Goal: Task Accomplishment & Management: Manage account settings

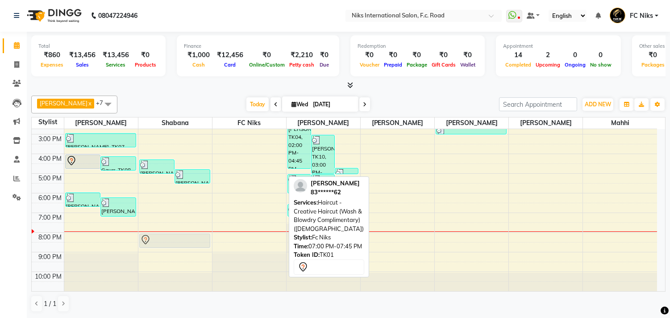
scroll to position [133, 0]
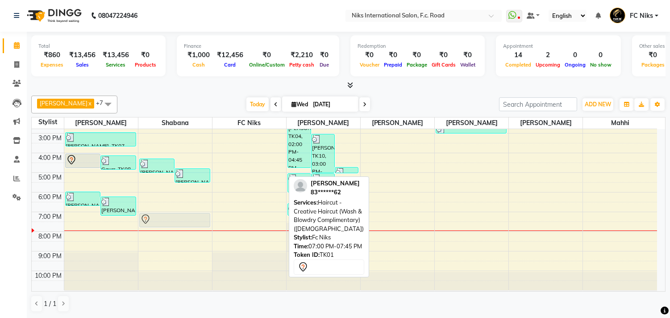
drag, startPoint x: 245, startPoint y: 215, endPoint x: 176, endPoint y: 217, distance: 69.3
click at [176, 217] on tr "Himali Desai, TK03, 04:00 PM-04:45 PM, Haircut - Creative Haircut (Wash & Blowd…" at bounding box center [345, 143] width 626 height 294
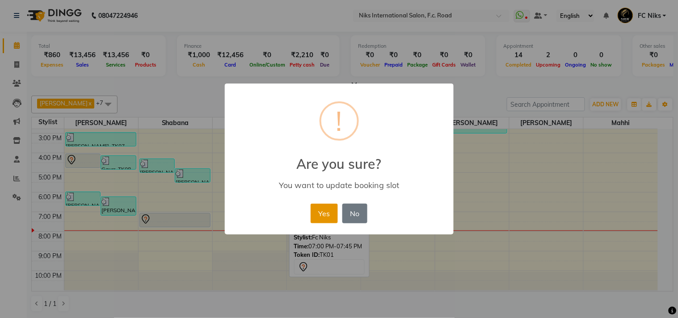
click at [314, 212] on button "Yes" at bounding box center [323, 214] width 27 height 20
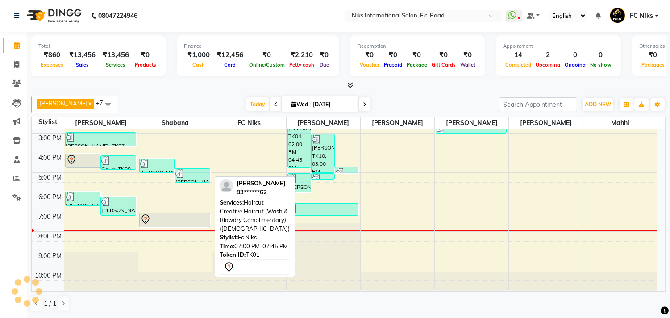
click at [184, 225] on div at bounding box center [175, 227] width 70 height 4
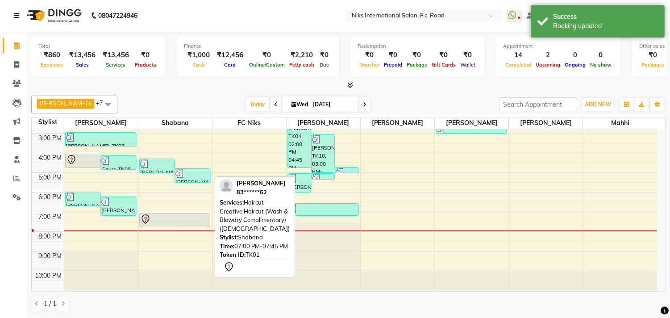
click at [189, 221] on div at bounding box center [174, 219] width 69 height 11
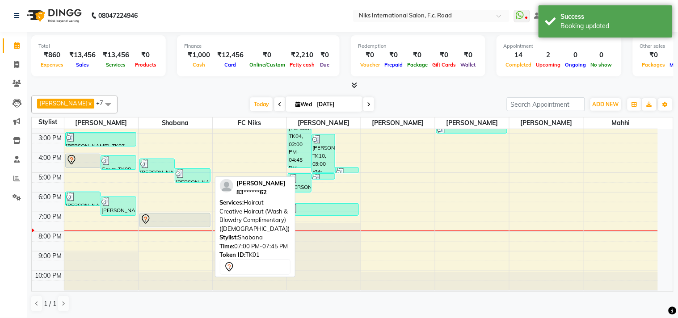
select select "7"
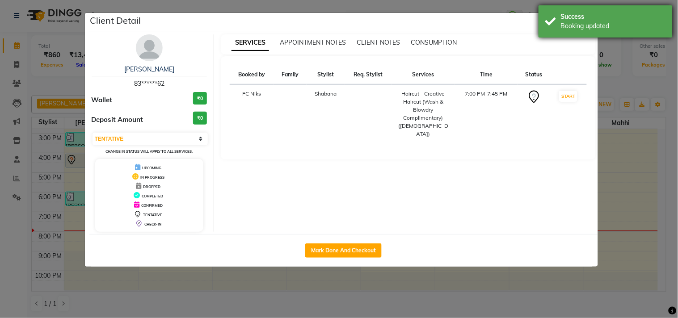
click at [577, 22] on div "Booking updated" at bounding box center [613, 25] width 105 height 9
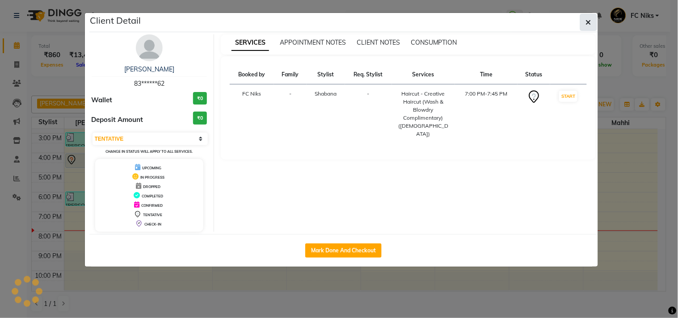
click at [584, 19] on button "button" at bounding box center [588, 22] width 17 height 17
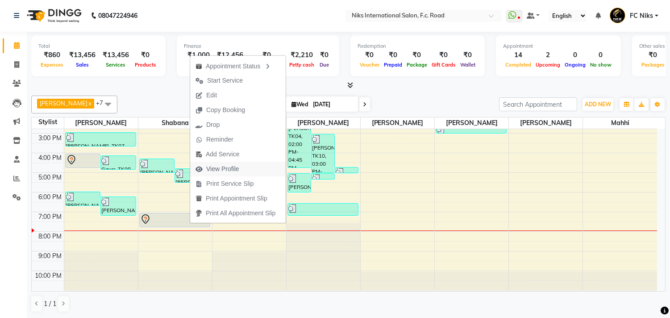
click at [229, 171] on span "View Profile" at bounding box center [222, 168] width 33 height 9
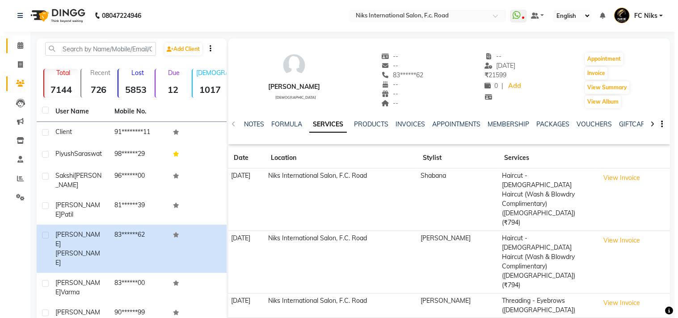
scroll to position [16, 0]
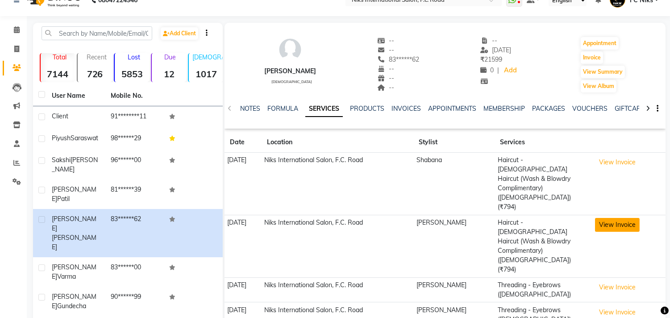
click at [618, 218] on button "View Invoice" at bounding box center [617, 225] width 45 height 14
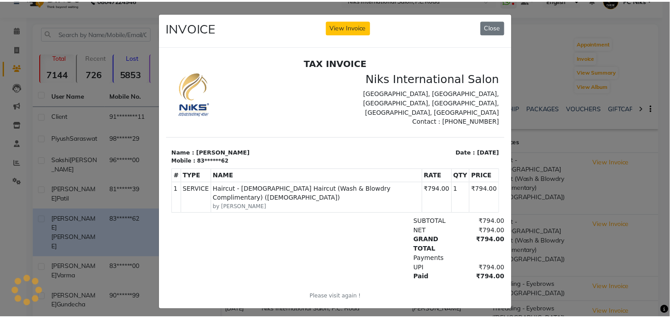
scroll to position [0, 0]
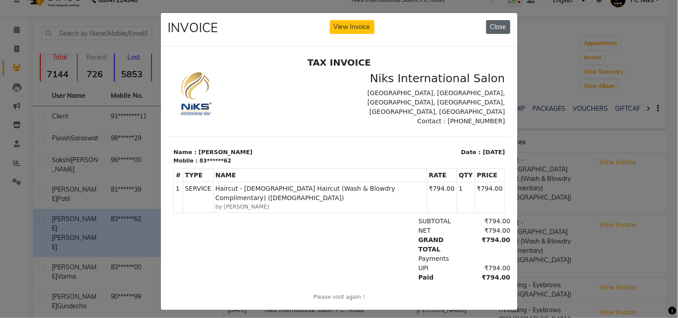
click at [490, 29] on button "Close" at bounding box center [498, 27] width 24 height 14
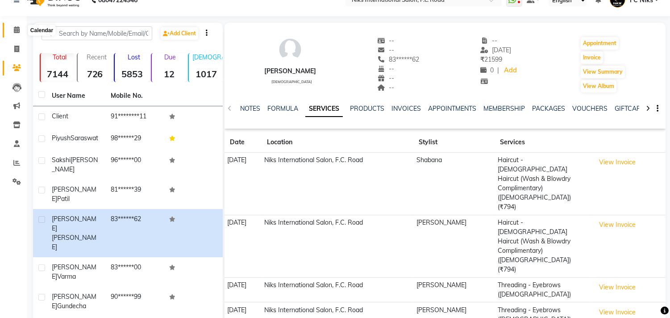
click at [15, 27] on icon at bounding box center [17, 29] width 6 height 7
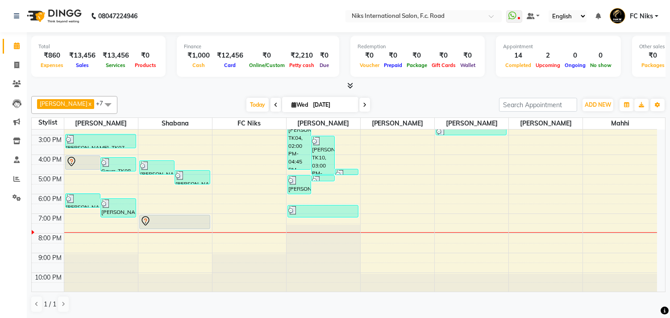
scroll to position [132, 0]
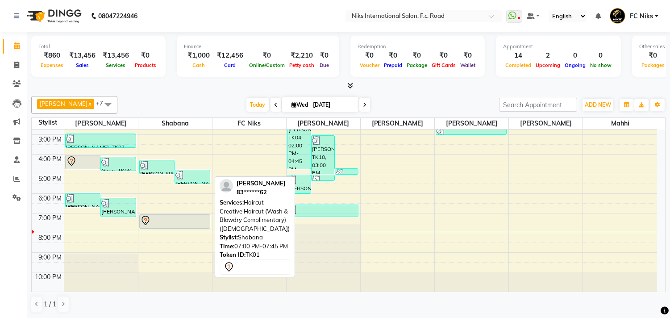
click at [173, 216] on div at bounding box center [174, 220] width 69 height 11
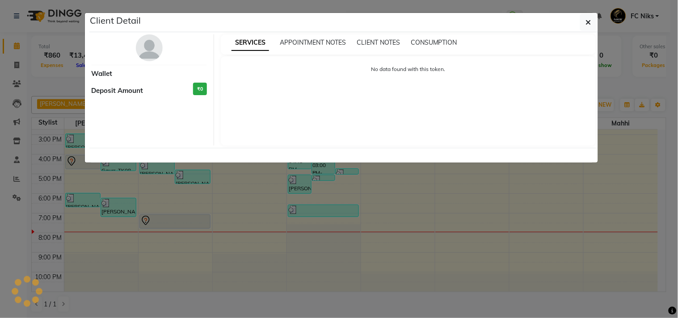
select select "7"
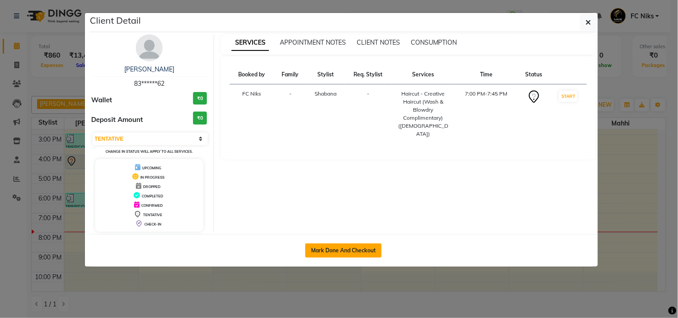
click at [345, 250] on button "Mark Done And Checkout" at bounding box center [343, 250] width 76 height 14
select select "7"
select select "service"
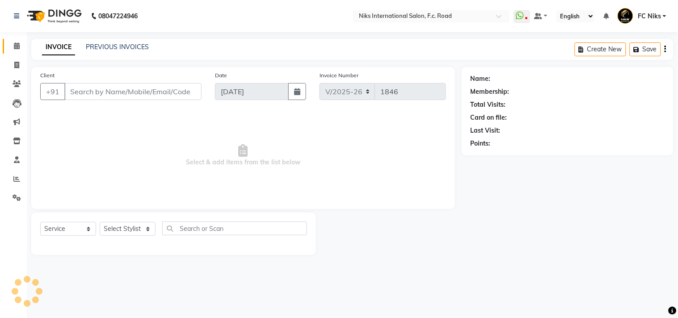
type input "83******62"
select select "62714"
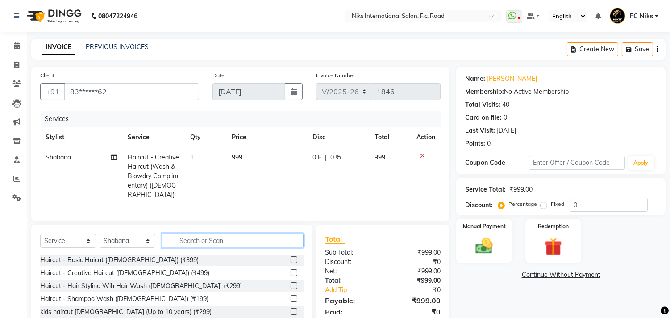
click at [202, 237] on input "text" at bounding box center [233, 241] width 142 height 14
click at [153, 171] on td "Haircut - Creative Haircut (Wash & Blowdry Complimentary) (Female)" at bounding box center [153, 176] width 63 height 58
select select "62714"
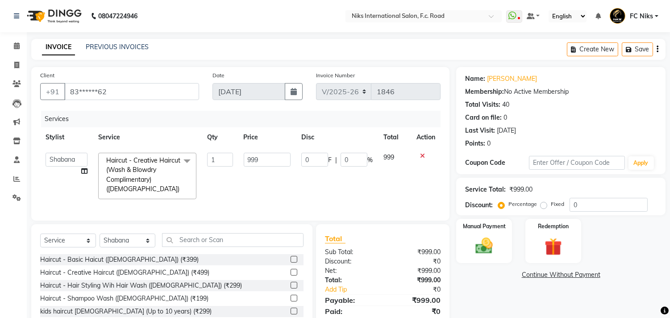
click at [157, 170] on span "Haircut - Creative Haircut (Wash & Blowdry Complimentary) (Female)" at bounding box center [143, 174] width 74 height 37
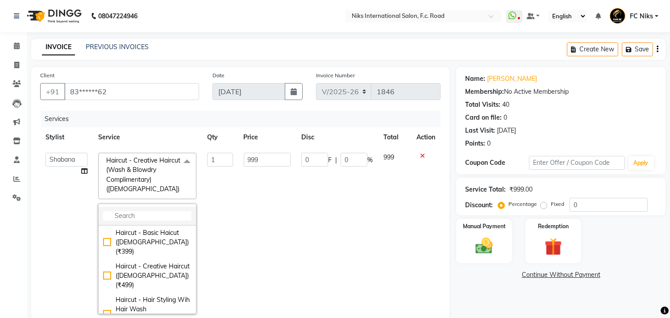
click at [138, 215] on input "multiselect-search" at bounding box center [147, 215] width 88 height 9
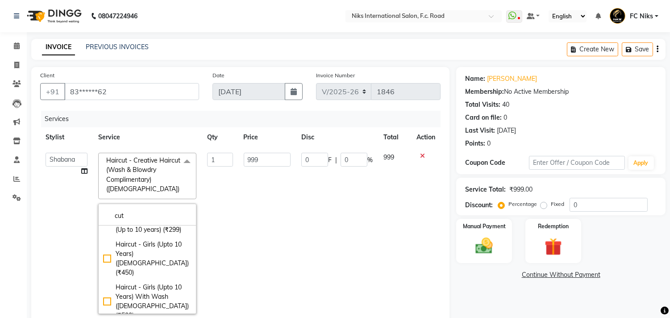
type input "cut"
checkbox input "true"
checkbox input "false"
type input "794"
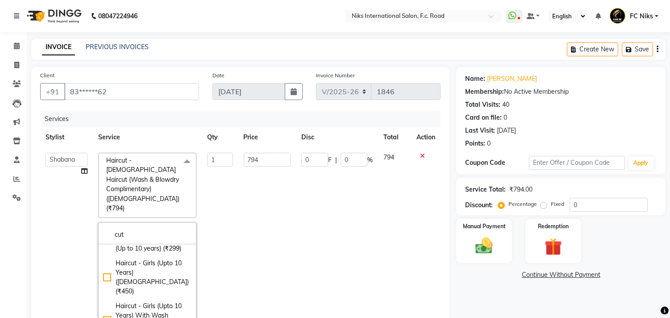
click at [272, 231] on td "794" at bounding box center [268, 242] width 58 height 191
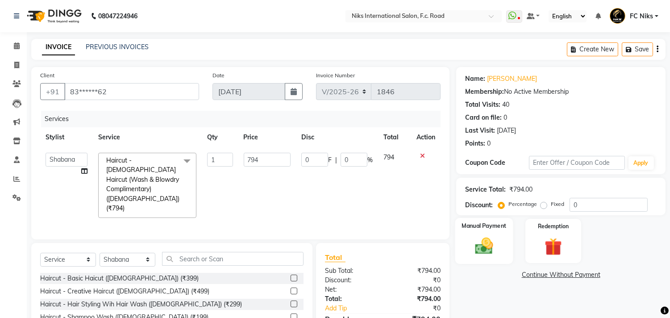
click at [469, 239] on div "Manual Payment" at bounding box center [485, 241] width 58 height 46
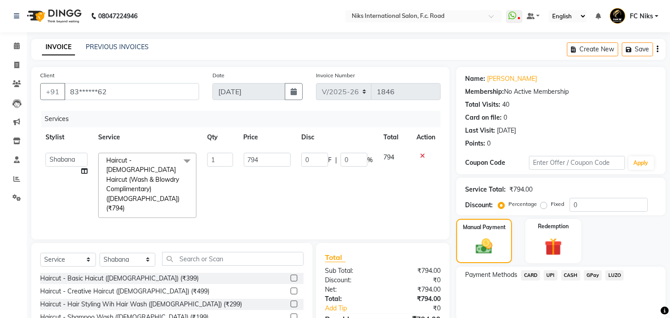
click at [527, 271] on span "CARD" at bounding box center [530, 275] width 19 height 10
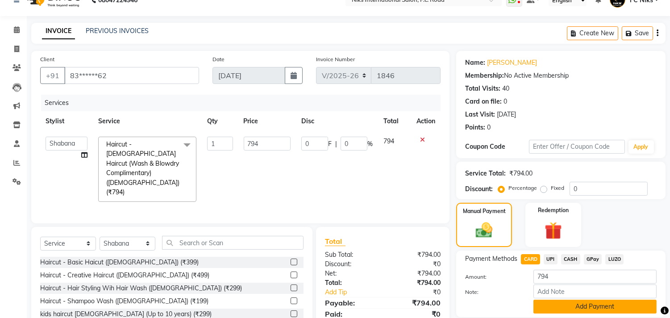
scroll to position [33, 0]
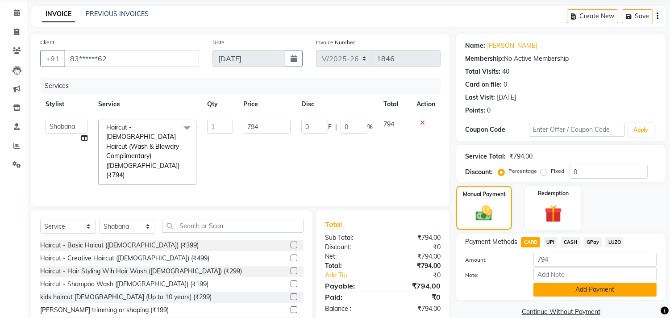
click at [543, 291] on button "Add Payment" at bounding box center [595, 290] width 123 height 14
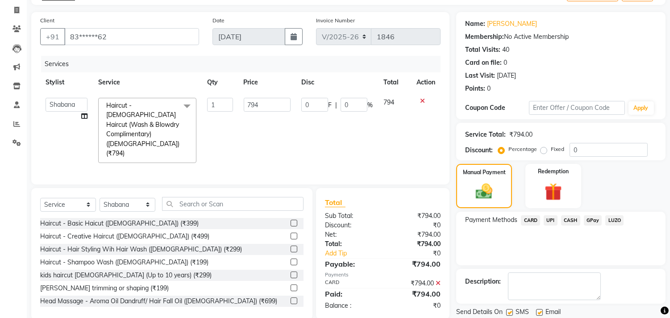
scroll to position [83, 0]
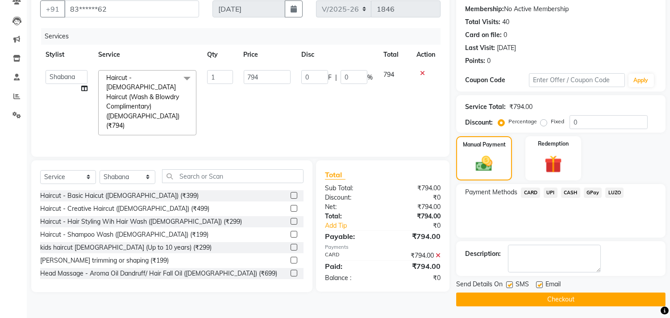
click at [525, 295] on button "Checkout" at bounding box center [561, 300] width 209 height 14
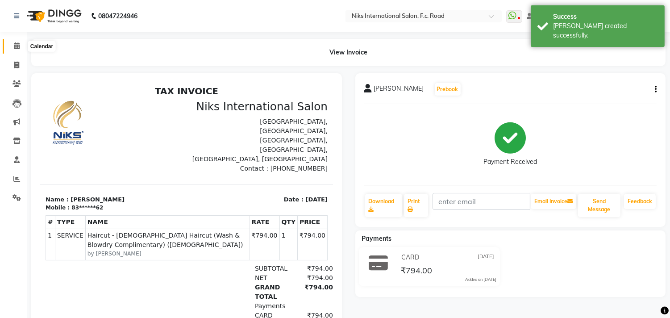
click at [17, 47] on icon at bounding box center [17, 45] width 6 height 7
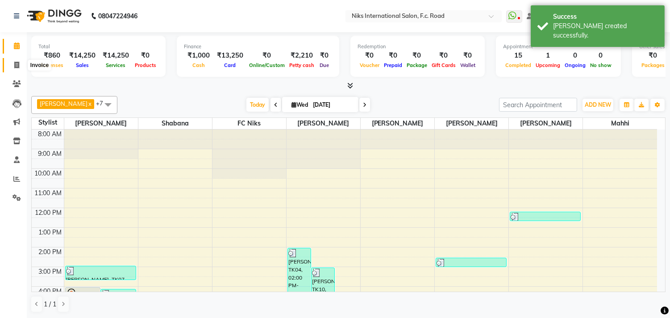
click at [15, 62] on icon at bounding box center [16, 65] width 5 height 7
select select "service"
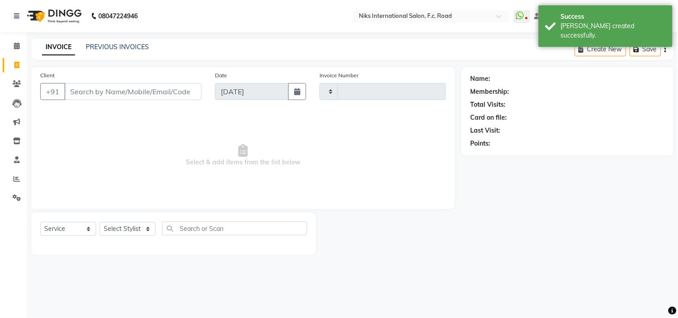
type input "1847"
select select "7"
click at [140, 234] on select "Select Stylist Abhishek Amruta Bhagyashree CA Devkar FC Niks Ishika Jayesh Kirt…" at bounding box center [128, 229] width 56 height 14
select select "159"
click at [100, 222] on select "Select Stylist Abhishek Amruta Bhagyashree CA Devkar FC Niks Ishika Jayesh Kirt…" at bounding box center [128, 229] width 56 height 14
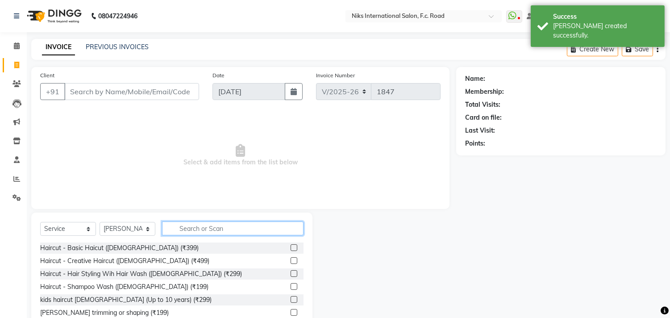
click at [180, 223] on input "text" at bounding box center [233, 229] width 142 height 14
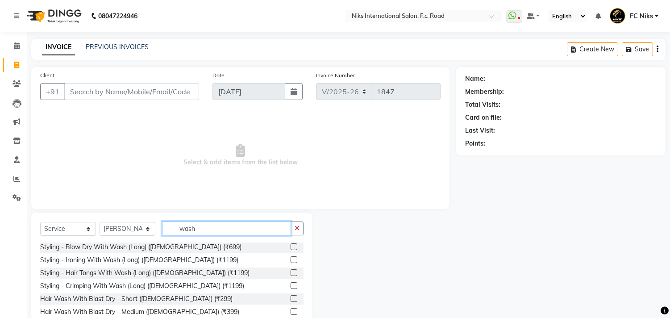
scroll to position [198, 0]
type input "wash"
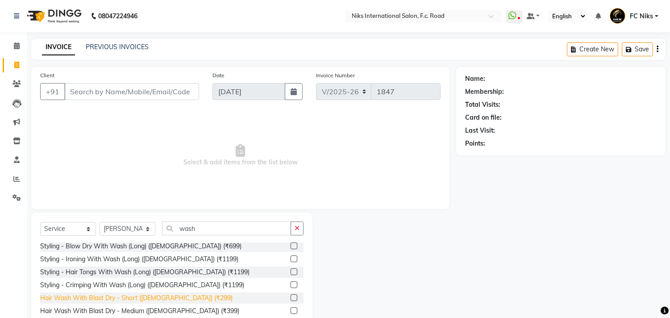
click at [168, 293] on div "Hair Wash With Blast Dry - Short (Female) (₹299)" at bounding box center [136, 297] width 193 height 9
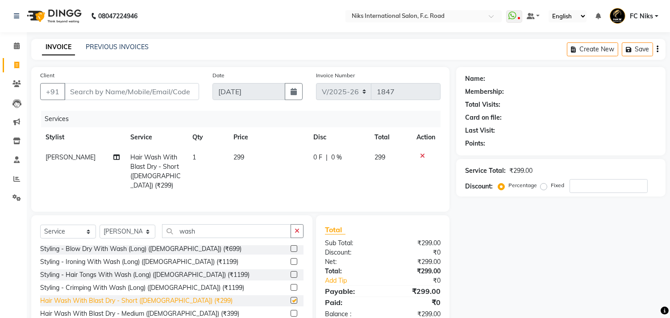
checkbox input "false"
click at [126, 230] on select "Select Stylist Abhishek Amruta Bhagyashree CA Devkar FC Niks Ishika Jayesh Kirt…" at bounding box center [128, 232] width 56 height 14
select select "62714"
click at [100, 225] on select "Select Stylist Abhishek Amruta Bhagyashree CA Devkar FC Niks Ishika Jayesh Kirt…" at bounding box center [128, 232] width 56 height 14
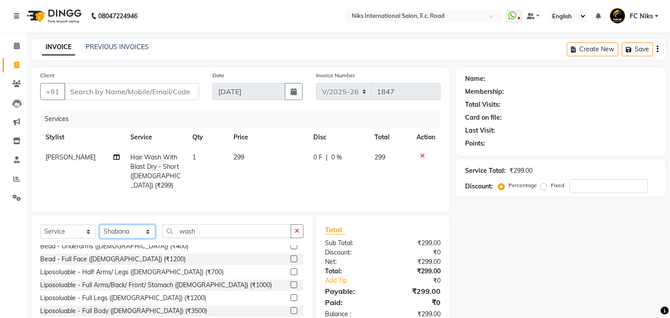
scroll to position [447, 0]
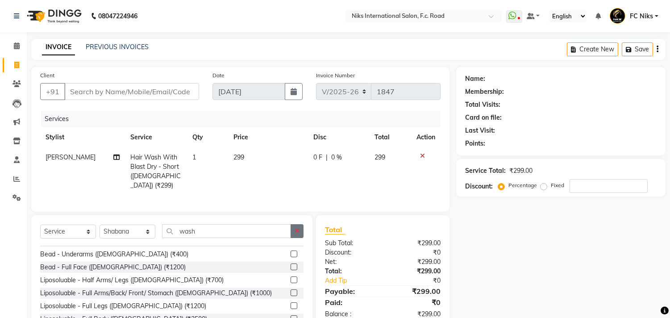
click at [296, 225] on button "button" at bounding box center [297, 231] width 13 height 14
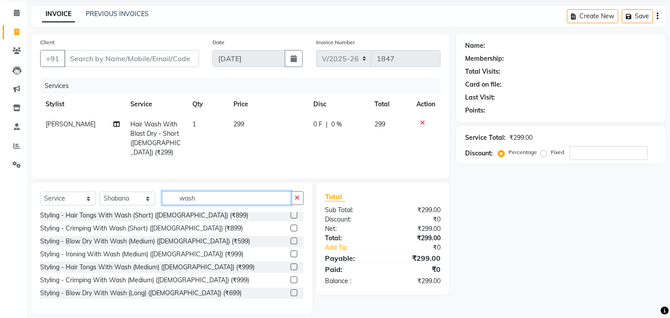
scroll to position [88, 0]
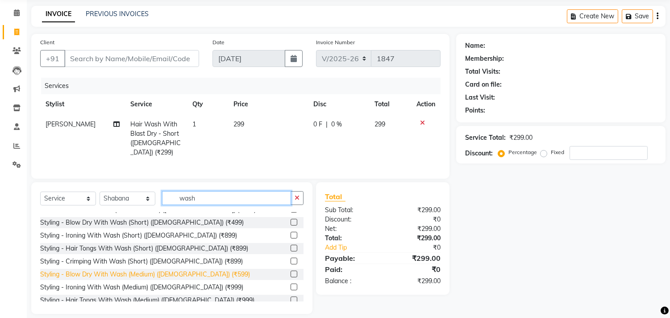
type input "wash"
click at [141, 270] on div "Styling - Blow Dry With Wash (Medium) (Female) (₹599)" at bounding box center [145, 274] width 210 height 9
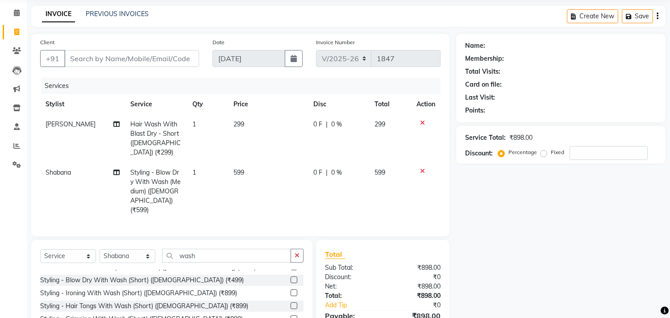
checkbox input "false"
click at [255, 169] on td "599" at bounding box center [268, 192] width 80 height 58
select select "62714"
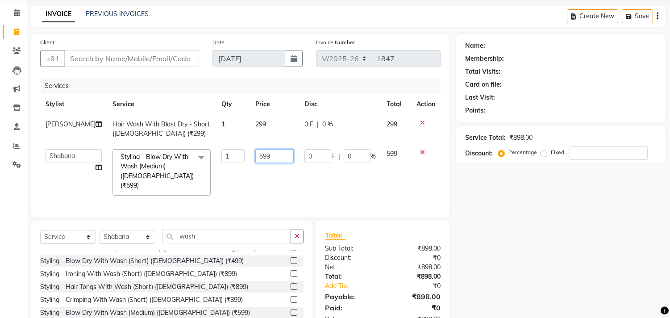
drag, startPoint x: 267, startPoint y: 155, endPoint x: 235, endPoint y: 154, distance: 31.7
click at [239, 155] on tr "Abhishek Amruta Bhagyashree CA Devkar FC Niks Ishika Jayesh Kirti Komal Krishi …" at bounding box center [240, 172] width 401 height 57
type input "600"
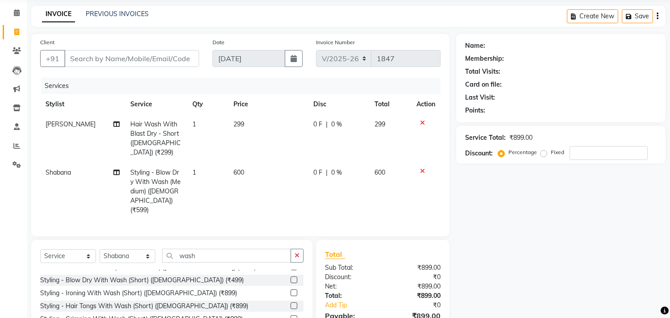
click at [267, 127] on td "299" at bounding box center [268, 138] width 80 height 48
select select "159"
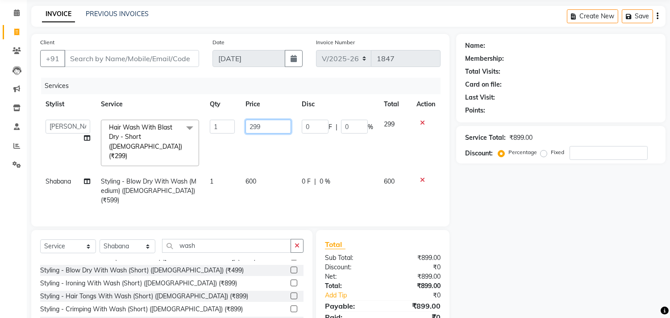
drag, startPoint x: 261, startPoint y: 121, endPoint x: 260, endPoint y: 126, distance: 5.1
click at [258, 125] on td "299" at bounding box center [268, 142] width 56 height 57
drag, startPoint x: 249, startPoint y: 118, endPoint x: 233, endPoint y: 115, distance: 16.4
click at [233, 115] on tr "Abhishek Amruta Bhagyashree CA Devkar FC Niks Ishika Jayesh Kirti Komal Krishi …" at bounding box center [240, 142] width 401 height 57
drag, startPoint x: 260, startPoint y: 121, endPoint x: 238, endPoint y: 133, distance: 25.0
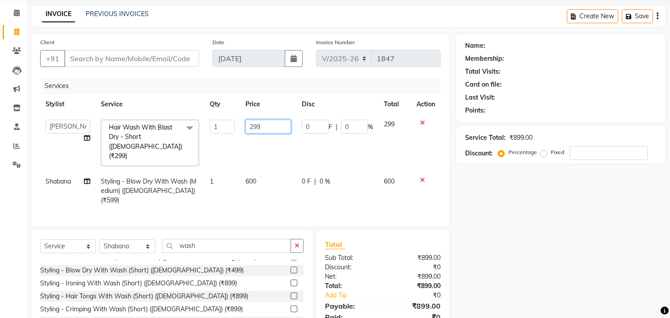
click at [238, 133] on tr "Abhishek Amruta Bhagyashree CA Devkar FC Niks Ishika Jayesh Kirti Komal Krishi …" at bounding box center [240, 142] width 401 height 57
type input "300"
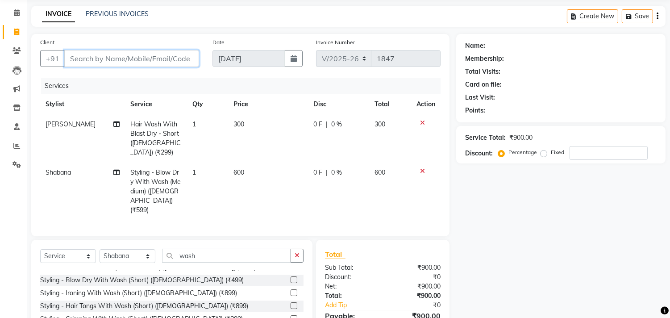
click at [136, 54] on input "Client" at bounding box center [131, 58] width 135 height 17
click at [106, 60] on input "Client" at bounding box center [131, 58] width 135 height 17
click at [69, 59] on input "Client" at bounding box center [131, 58] width 135 height 17
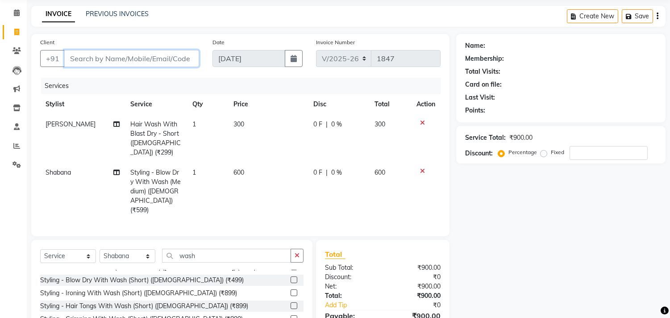
click at [69, 59] on input "Client" at bounding box center [131, 58] width 135 height 17
click at [65, 58] on input "Client" at bounding box center [131, 58] width 135 height 17
click at [79, 57] on input "Client" at bounding box center [131, 58] width 135 height 17
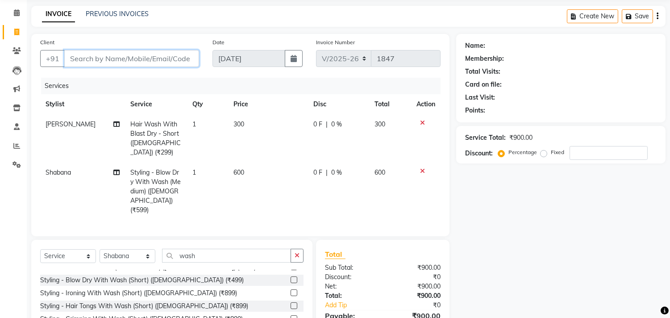
click at [79, 57] on input "Client" at bounding box center [131, 58] width 135 height 17
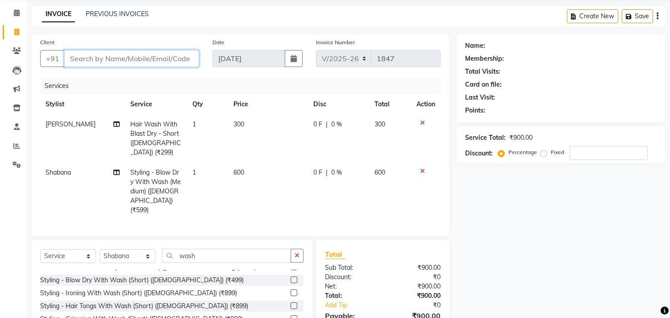
click at [79, 57] on input "Client" at bounding box center [131, 58] width 135 height 17
click at [72, 59] on input "Client" at bounding box center [131, 58] width 135 height 17
type input "7"
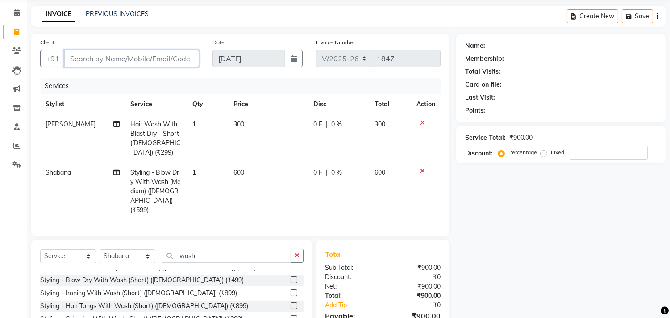
type input "0"
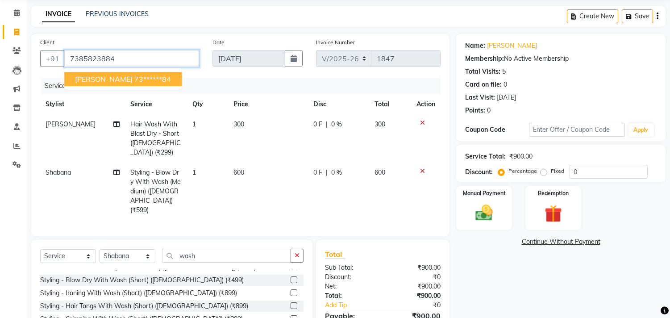
click at [156, 65] on input "7385823884" at bounding box center [131, 58] width 135 height 17
click at [145, 83] on button "Reshma Katali 73******84" at bounding box center [122, 79] width 117 height 14
type input "73******84"
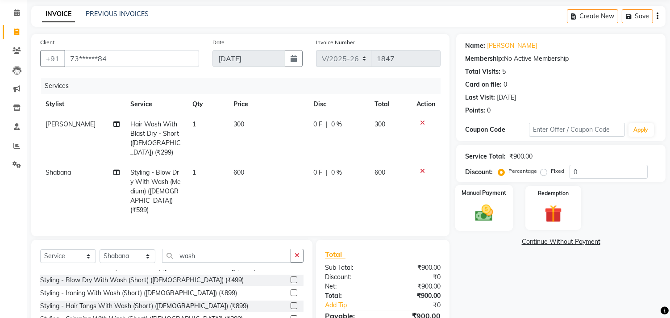
click at [499, 224] on div "Manual Payment" at bounding box center [485, 208] width 58 height 46
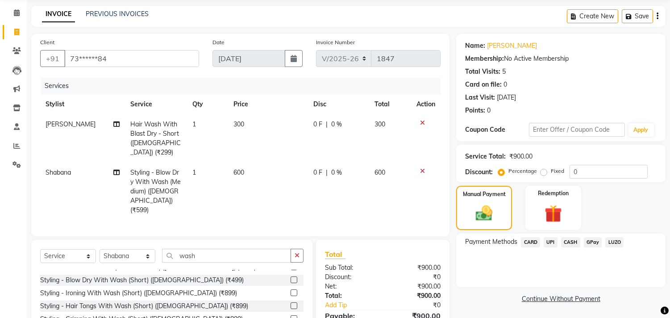
drag, startPoint x: 564, startPoint y: 239, endPoint x: 561, endPoint y: 247, distance: 8.4
click at [564, 240] on span "CASH" at bounding box center [570, 242] width 19 height 10
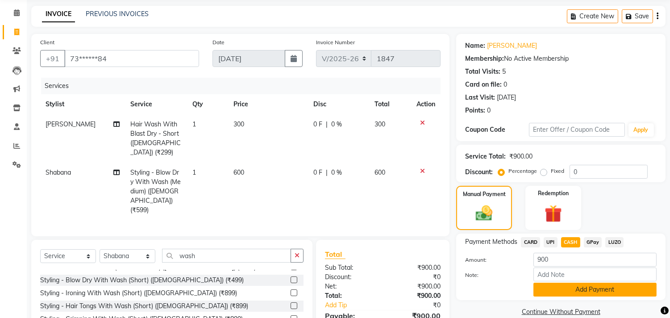
click at [552, 287] on button "Add Payment" at bounding box center [595, 290] width 123 height 14
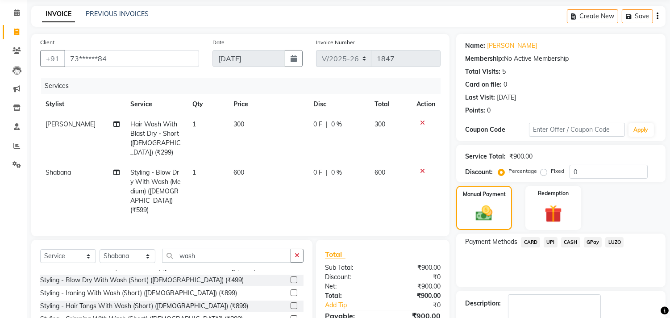
scroll to position [101, 0]
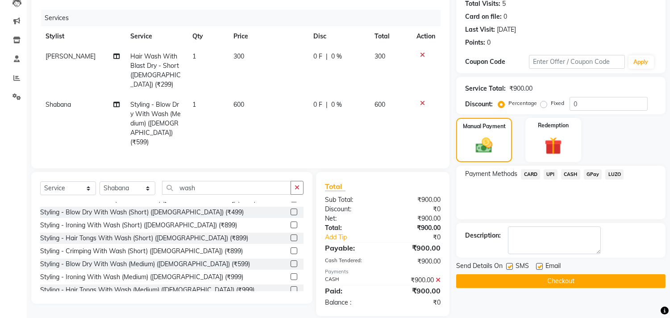
click at [548, 284] on button "Checkout" at bounding box center [561, 281] width 209 height 14
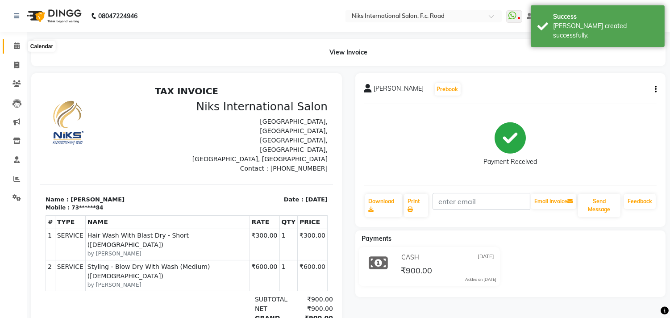
click at [16, 43] on icon at bounding box center [17, 45] width 6 height 7
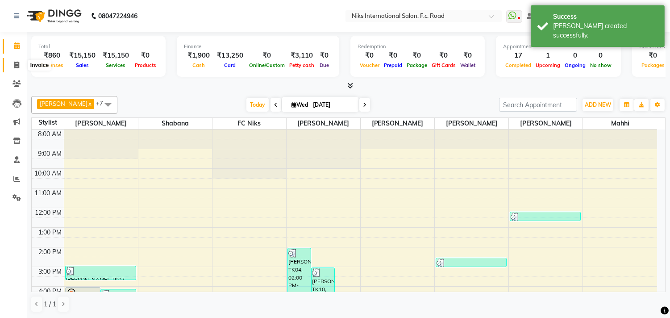
click at [17, 66] on icon at bounding box center [16, 65] width 5 height 7
select select "7"
select select "service"
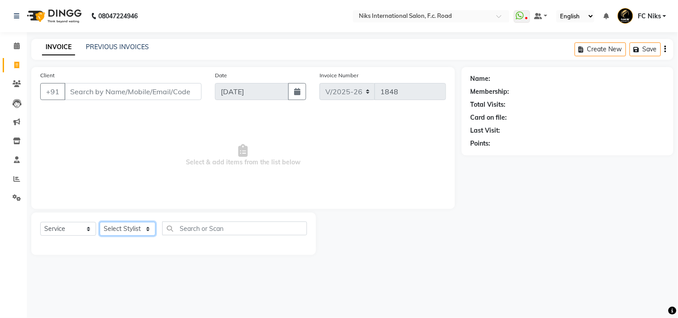
click at [130, 226] on select "Select Stylist Abhishek Amruta Bhagyashree CA Devkar FC Niks Ishika Jayesh Kirt…" at bounding box center [128, 229] width 56 height 14
select select "159"
click at [100, 222] on select "Select Stylist Abhishek Amruta Bhagyashree CA Devkar FC Niks Ishika Jayesh Kirt…" at bounding box center [128, 229] width 56 height 14
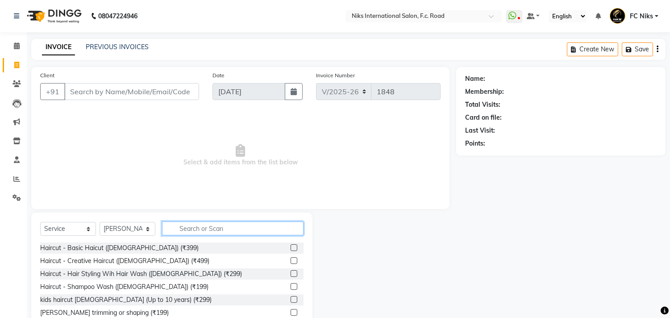
click at [181, 226] on input "text" at bounding box center [233, 229] width 142 height 14
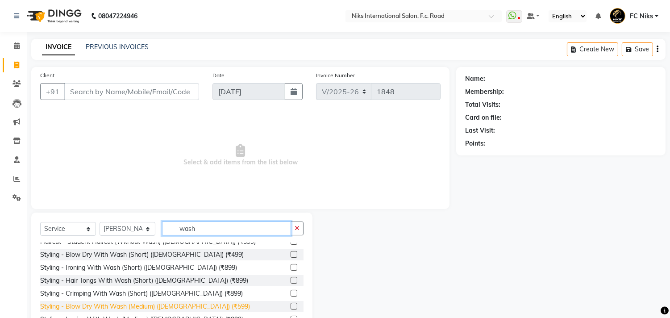
scroll to position [66, 0]
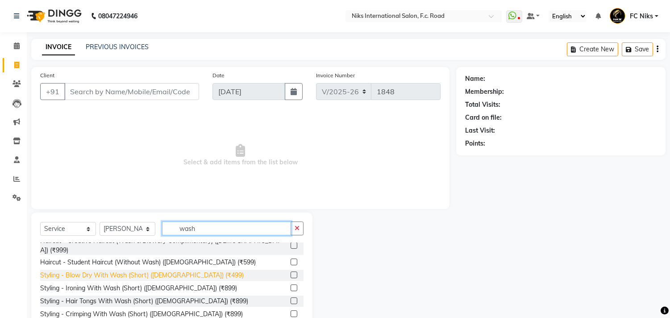
type input "wash"
click at [159, 271] on div "Styling - Blow Dry With Wash (Short) (Female) (₹499)" at bounding box center [142, 275] width 204 height 9
checkbox input "false"
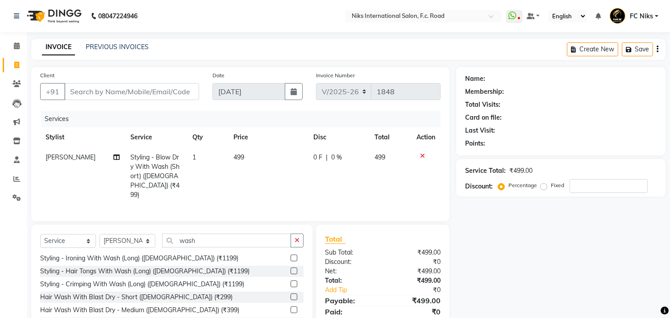
scroll to position [215, 0]
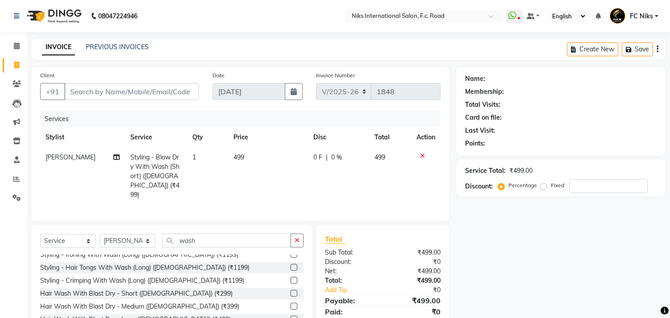
click at [148, 289] on div "Hair Wash With Blast Dry - Short (Female) (₹299)" at bounding box center [136, 293] width 193 height 9
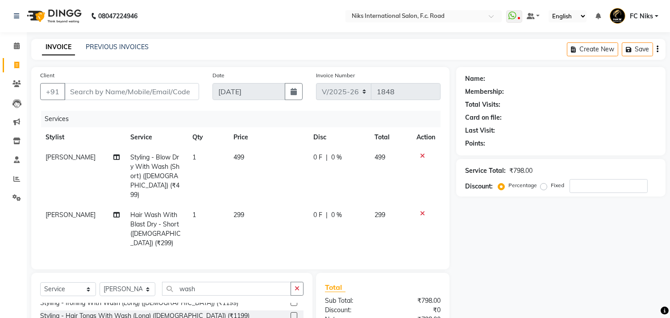
checkbox input "false"
click at [258, 165] on td "499" at bounding box center [268, 176] width 80 height 58
select select "159"
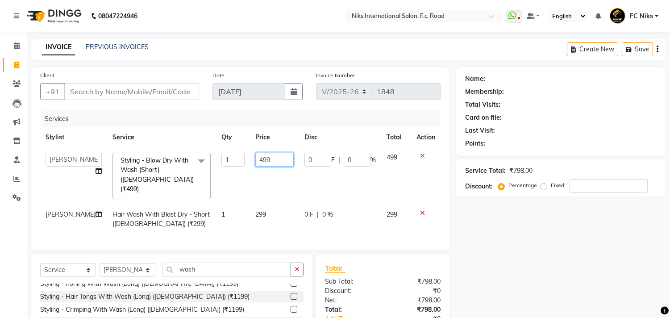
drag, startPoint x: 271, startPoint y: 155, endPoint x: 239, endPoint y: 152, distance: 32.8
click at [239, 152] on tr "Abhishek Amruta Bhagyashree CA Devkar FC Niks Ishika Jayesh Kirti Komal Krishi …" at bounding box center [240, 175] width 401 height 57
type input "600"
click at [272, 205] on td "299" at bounding box center [274, 219] width 49 height 29
select select "159"
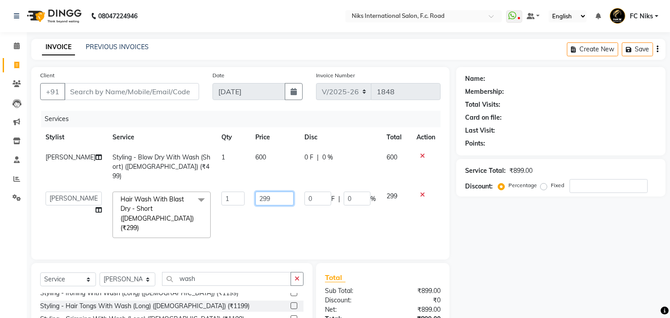
drag, startPoint x: 261, startPoint y: 186, endPoint x: 220, endPoint y: 184, distance: 40.7
click at [220, 186] on tr "Abhishek Amruta Bhagyashree CA Devkar FC Niks Ishika Jayesh Kirti Komal Krishi …" at bounding box center [240, 214] width 401 height 57
type input "300"
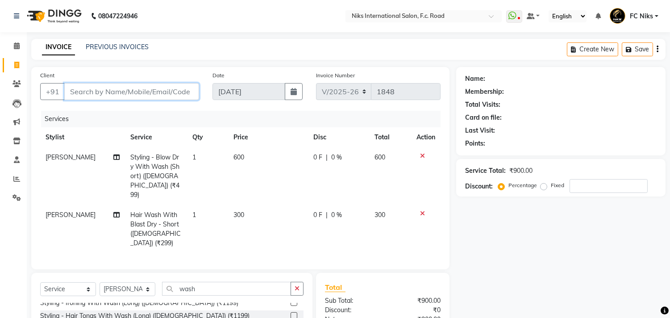
drag, startPoint x: 166, startPoint y: 93, endPoint x: 157, endPoint y: 98, distance: 10.4
click at [166, 94] on input "Client" at bounding box center [131, 91] width 135 height 17
type input "9"
type input "0"
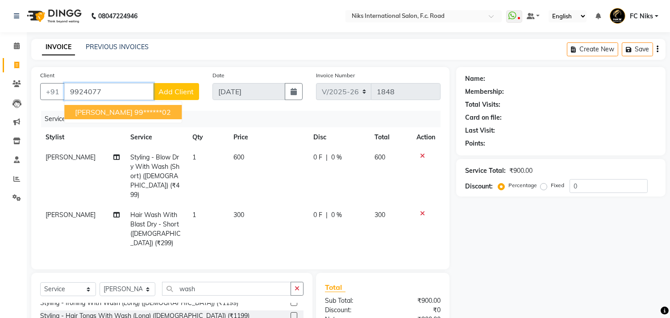
click at [148, 116] on ngb-highlight "99******02" at bounding box center [152, 112] width 37 height 9
type input "99******02"
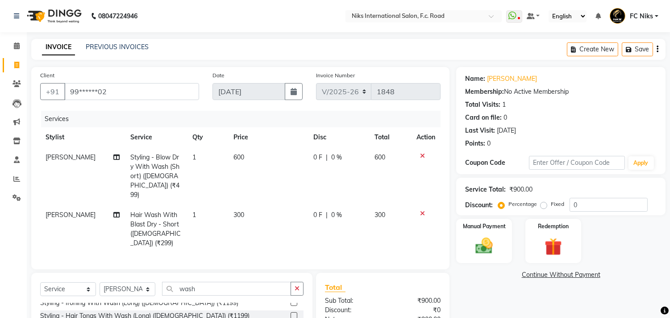
scroll to position [50, 0]
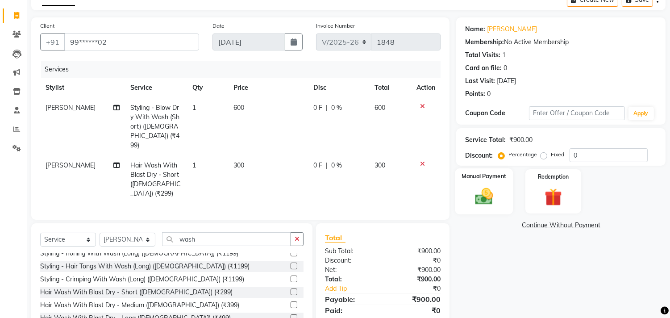
click at [490, 184] on div "Manual Payment" at bounding box center [485, 191] width 58 height 46
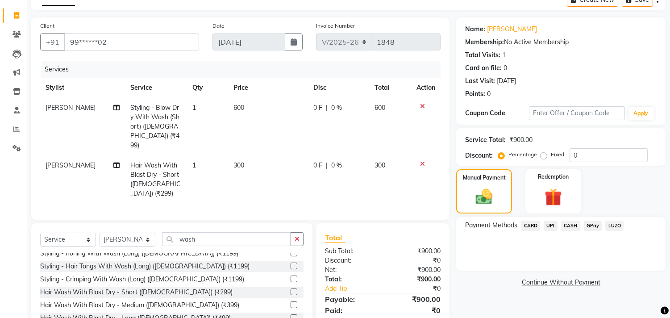
click at [530, 228] on span "CARD" at bounding box center [530, 226] width 19 height 10
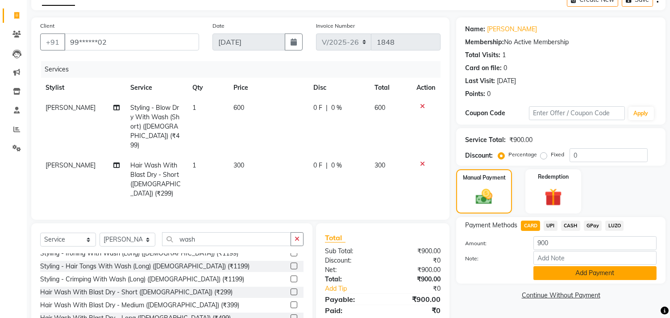
click at [570, 270] on button "Add Payment" at bounding box center [595, 273] width 123 height 14
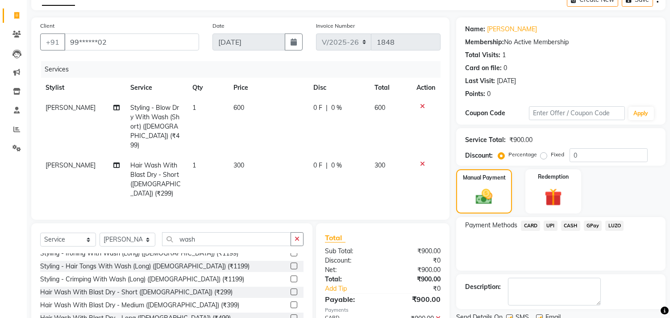
scroll to position [88, 0]
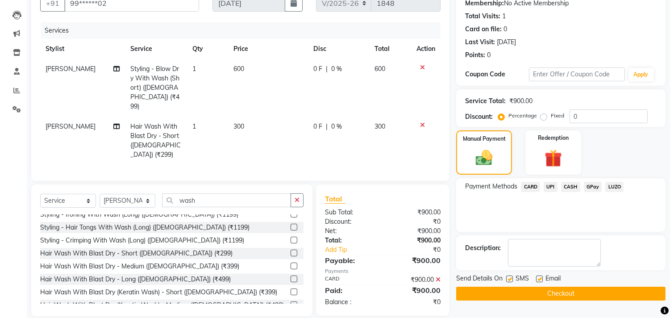
click at [560, 289] on button "Checkout" at bounding box center [561, 294] width 209 height 14
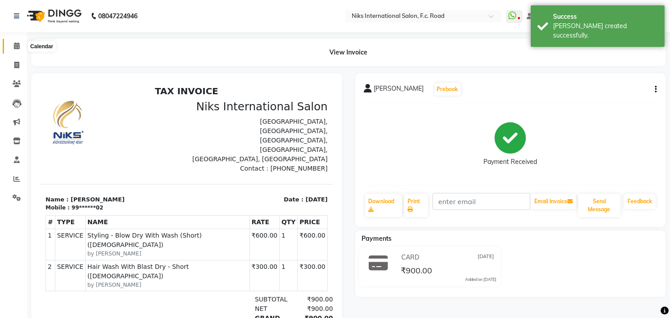
click at [17, 46] on icon at bounding box center [17, 45] width 6 height 7
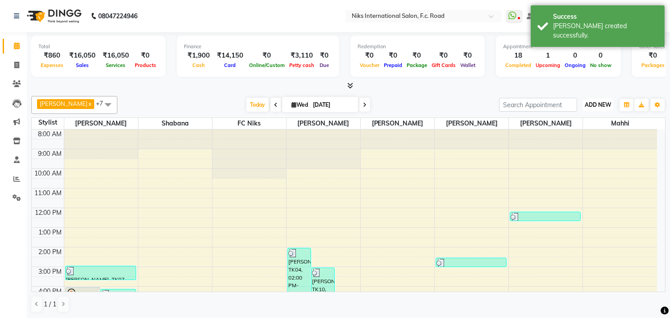
click at [591, 105] on span "ADD NEW" at bounding box center [598, 104] width 26 height 7
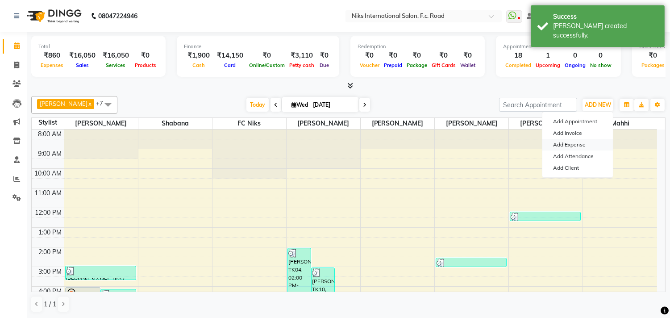
click at [577, 145] on link "Add Expense" at bounding box center [578, 145] width 71 height 12
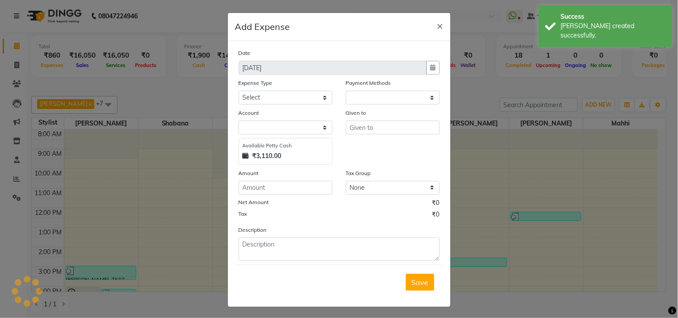
select select
select select "1"
click at [252, 99] on select "Select Cash transfer to hub Client Snacks Donation Equipment Maintenance Miscel…" at bounding box center [286, 98] width 94 height 14
select select "949"
click at [239, 91] on select "Select Cash transfer to hub Client Snacks Donation Equipment Maintenance Miscel…" at bounding box center [286, 98] width 94 height 14
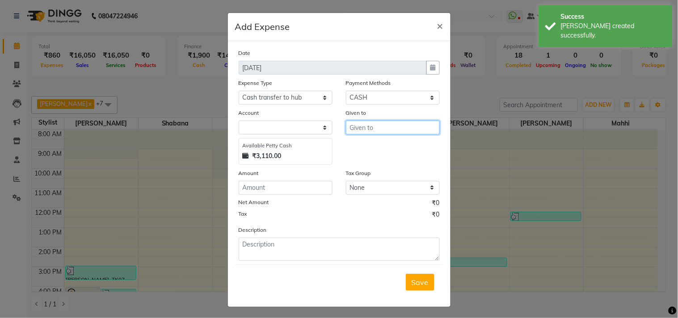
click at [352, 132] on input "text" at bounding box center [393, 128] width 94 height 14
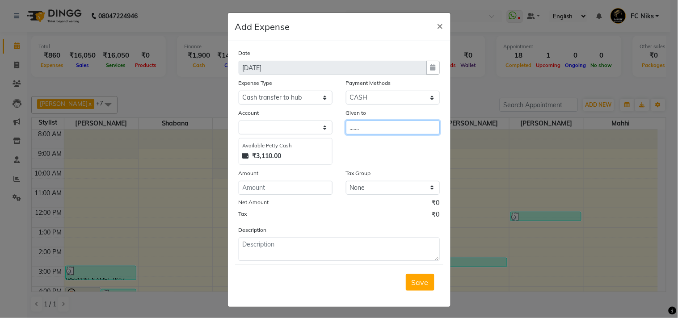
type input "......."
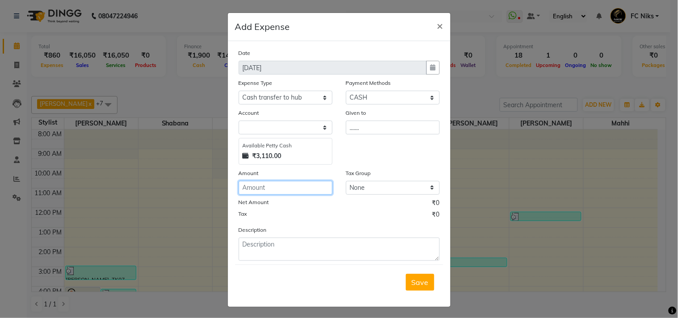
click at [286, 181] on input "number" at bounding box center [286, 188] width 94 height 14
type input "500"
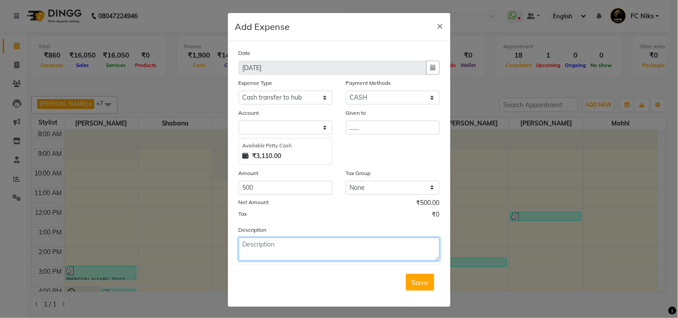
click at [287, 242] on textarea at bounding box center [339, 249] width 201 height 23
type textarea "Bank Saving"
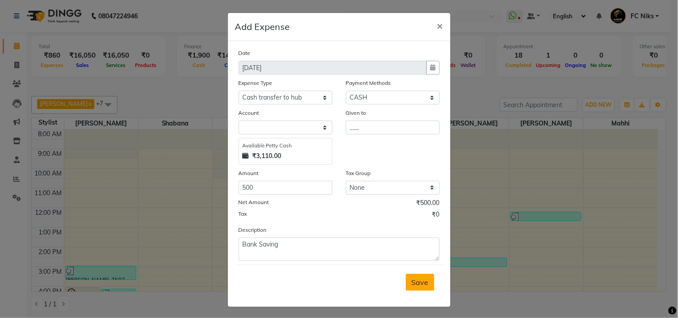
click at [411, 286] on span "Save" at bounding box center [419, 282] width 17 height 9
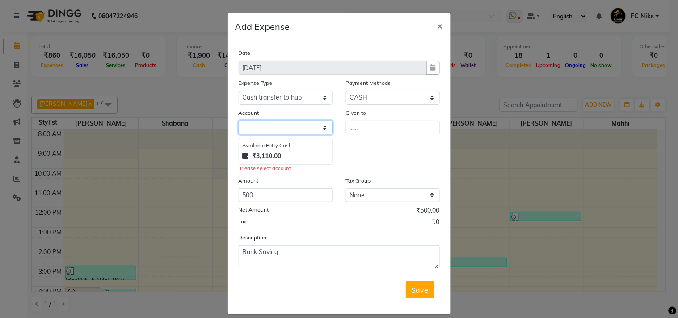
click at [282, 130] on select at bounding box center [286, 128] width 94 height 14
click at [323, 130] on select at bounding box center [286, 128] width 94 height 14
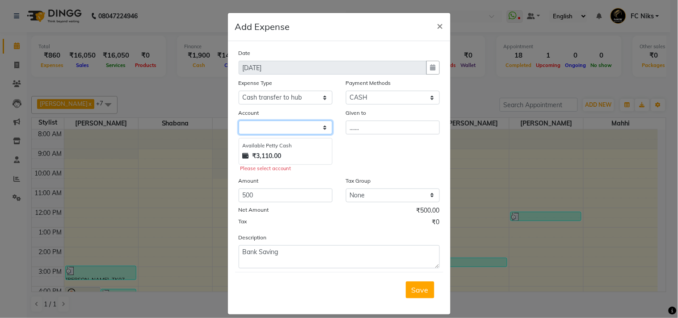
click at [292, 127] on select at bounding box center [286, 128] width 94 height 14
click at [437, 25] on span "×" at bounding box center [440, 25] width 6 height 13
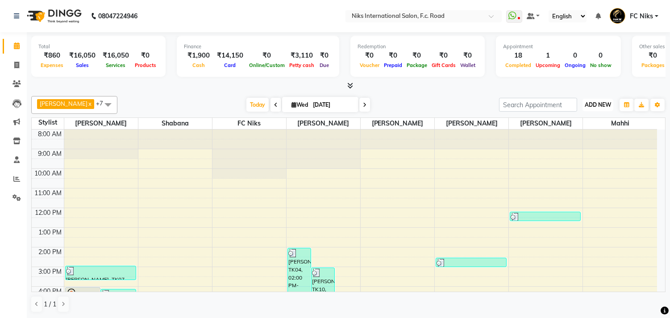
click at [589, 106] on span "ADD NEW" at bounding box center [598, 104] width 26 height 7
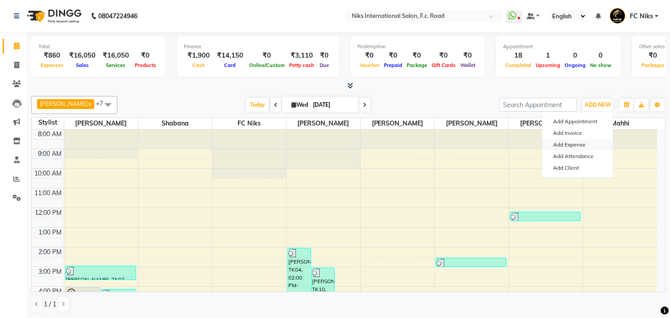
click at [582, 144] on link "Add Expense" at bounding box center [578, 145] width 71 height 12
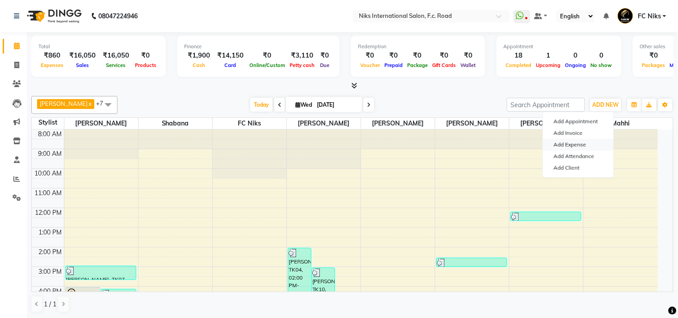
select select "1"
select select "2355"
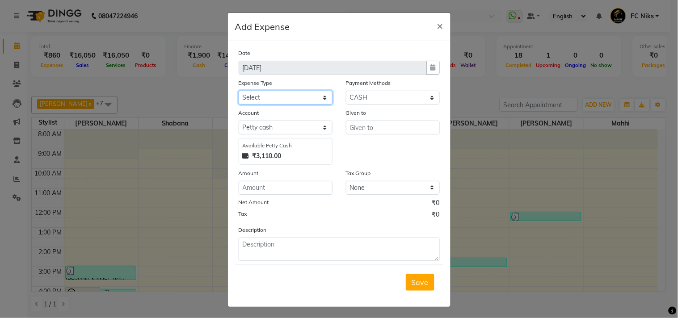
click at [303, 100] on select "Select Cash transfer to hub Client Snacks Donation Equipment Maintenance Miscel…" at bounding box center [286, 98] width 94 height 14
select select "949"
click at [239, 91] on select "Select Cash transfer to hub Client Snacks Donation Equipment Maintenance Miscel…" at bounding box center [286, 98] width 94 height 14
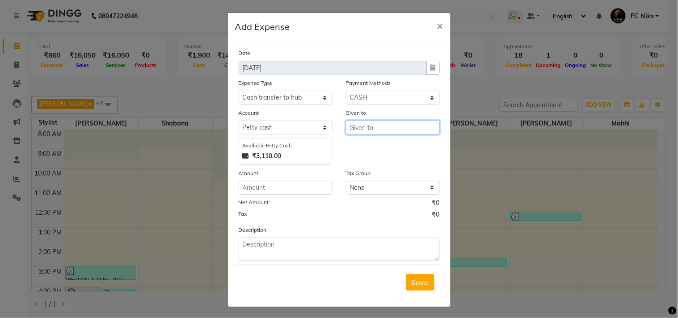
click at [365, 126] on input "text" at bounding box center [393, 128] width 94 height 14
type input "......"
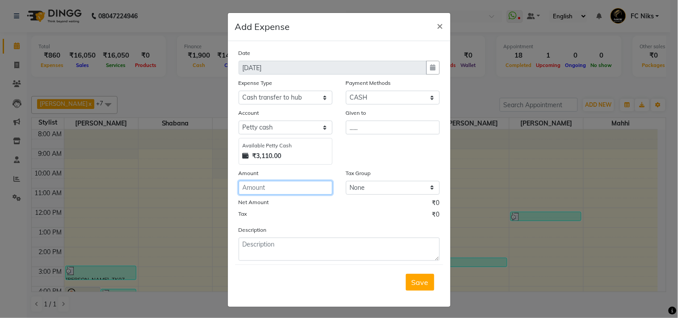
click at [266, 188] on input "number" at bounding box center [286, 188] width 94 height 14
type input "500"
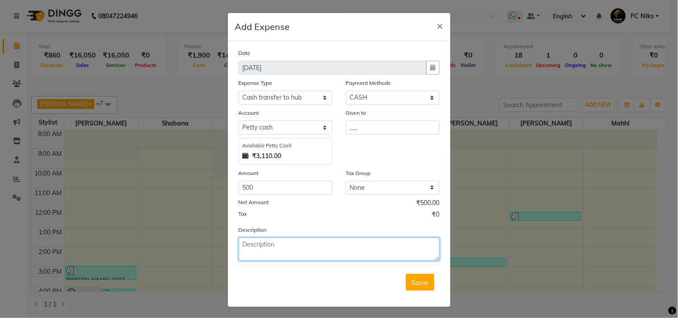
click at [256, 240] on textarea at bounding box center [339, 249] width 201 height 23
type textarea "Bank Saving"
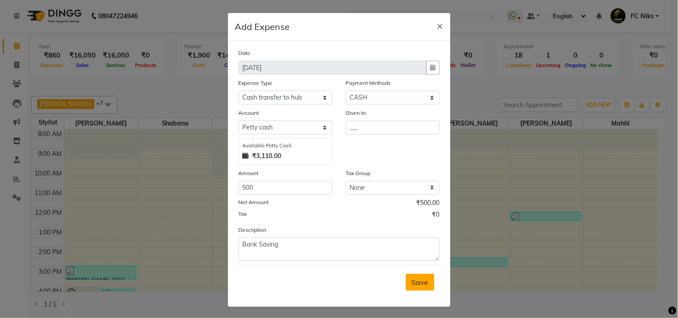
click at [411, 283] on span "Save" at bounding box center [419, 282] width 17 height 9
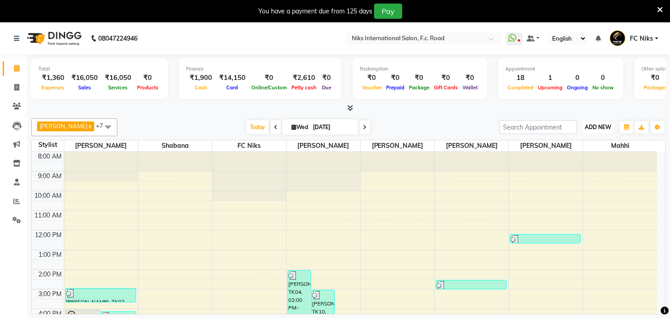
click at [588, 125] on span "ADD NEW" at bounding box center [598, 127] width 26 height 7
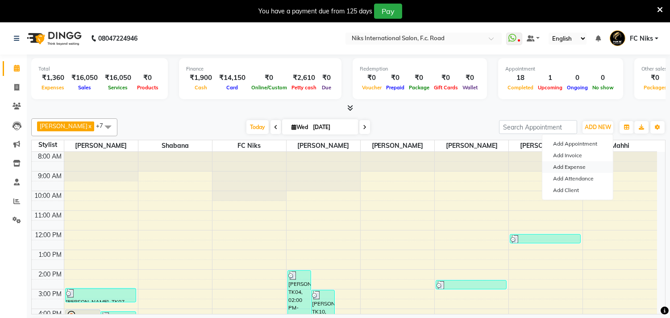
click at [579, 163] on link "Add Expense" at bounding box center [578, 167] width 71 height 12
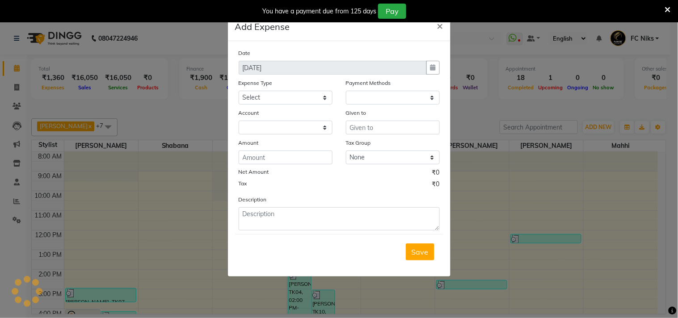
select select "1"
select select "2355"
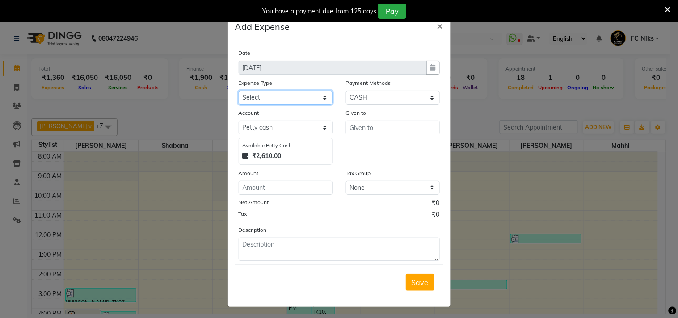
click at [279, 96] on select "Select Cash transfer to hub Client Snacks Donation Equipment Maintenance Miscel…" at bounding box center [286, 98] width 94 height 14
select select "946"
click at [239, 91] on select "Select Cash transfer to hub Client Snacks Donation Equipment Maintenance Miscel…" at bounding box center [286, 98] width 94 height 14
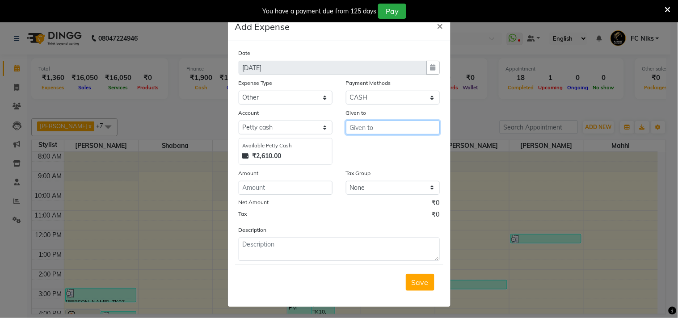
click at [358, 130] on input "text" at bounding box center [393, 128] width 94 height 14
type input "..."
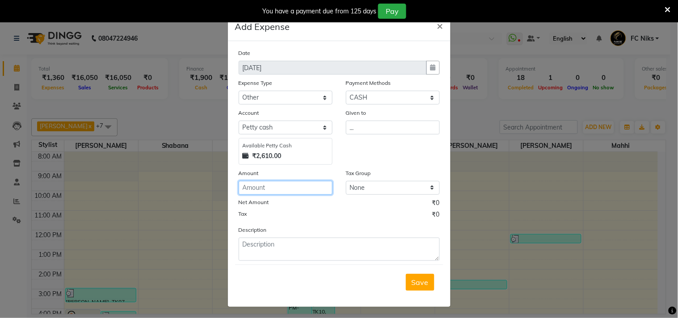
click at [284, 191] on input "number" at bounding box center [286, 188] width 94 height 14
type input "60"
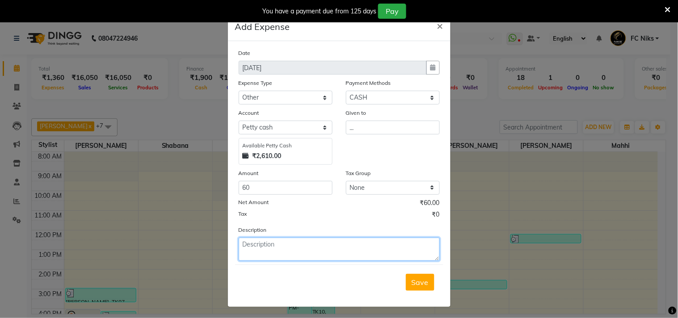
click at [270, 253] on textarea at bounding box center [339, 249] width 201 height 23
type textarea "Bhel"
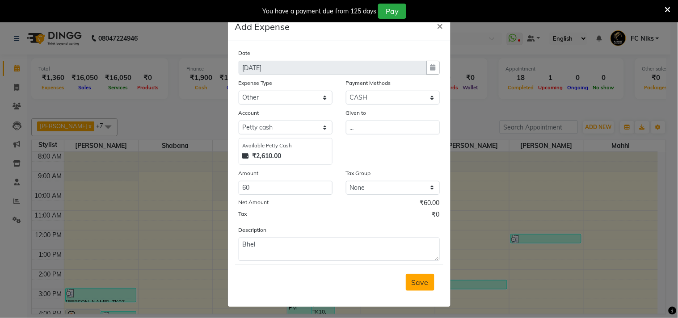
click at [414, 281] on span "Save" at bounding box center [419, 282] width 17 height 9
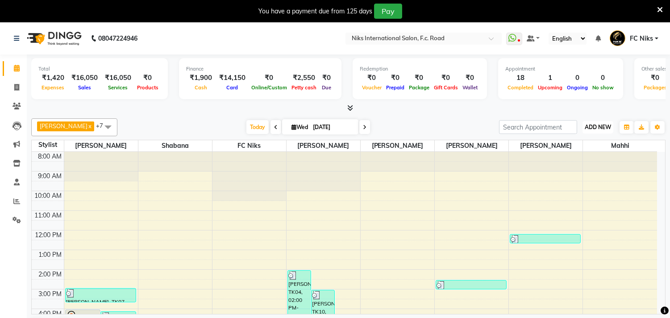
click at [596, 130] on button "ADD NEW Toggle Dropdown" at bounding box center [598, 127] width 31 height 13
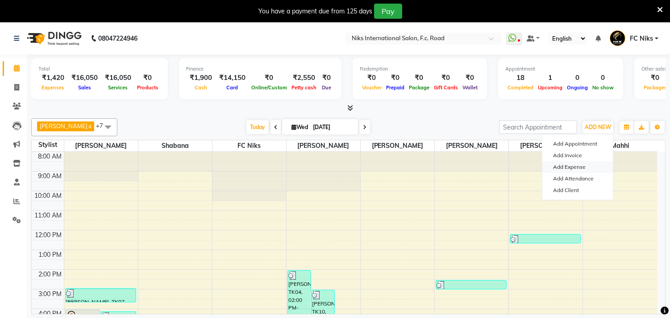
click at [572, 166] on link "Add Expense" at bounding box center [578, 167] width 71 height 12
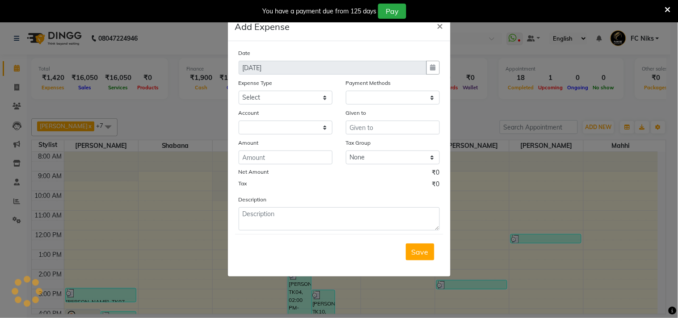
select select "1"
select select "2355"
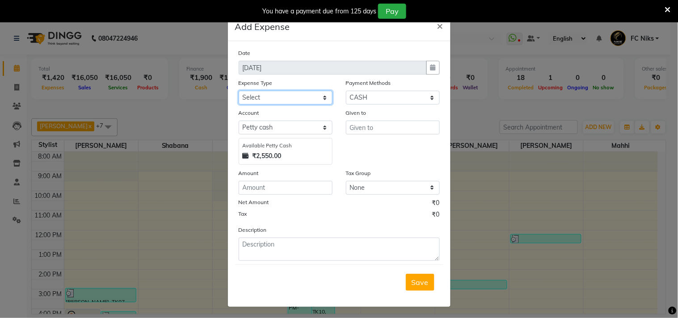
click at [262, 98] on select "Select Cash transfer to hub Client Snacks Donation Equipment Maintenance Miscel…" at bounding box center [286, 98] width 94 height 14
select select "964"
click at [239, 91] on select "Select Cash transfer to hub Client Snacks Donation Equipment Maintenance Miscel…" at bounding box center [286, 98] width 94 height 14
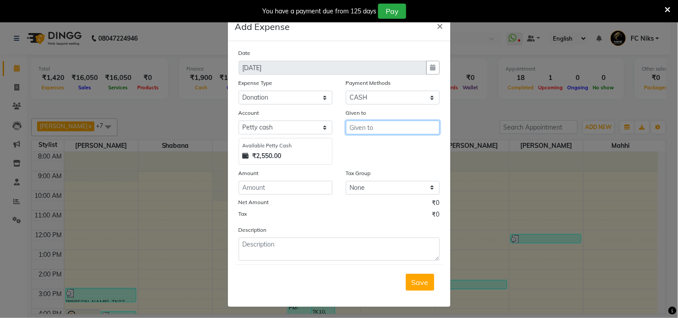
click at [353, 124] on input "text" at bounding box center [393, 128] width 94 height 14
type input "....."
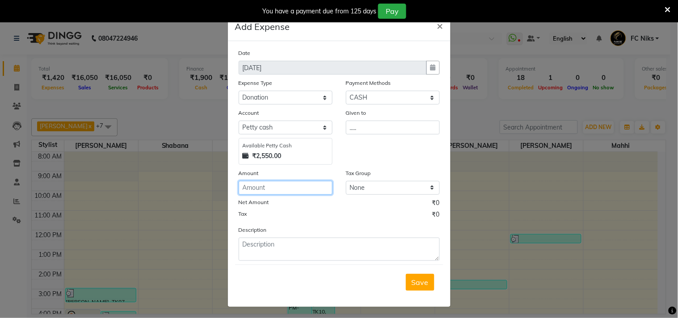
click at [289, 185] on input "number" at bounding box center [286, 188] width 94 height 14
type input "40"
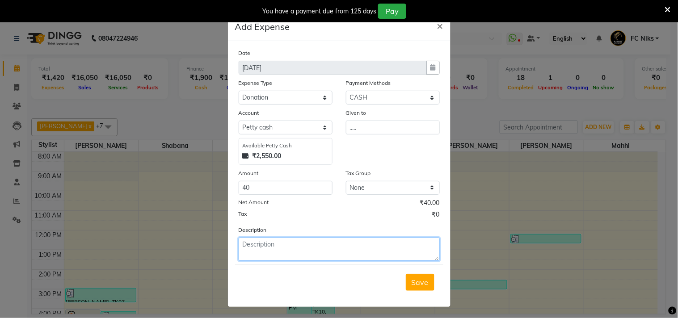
click at [284, 243] on textarea at bounding box center [339, 249] width 201 height 23
type textarea "Donation"
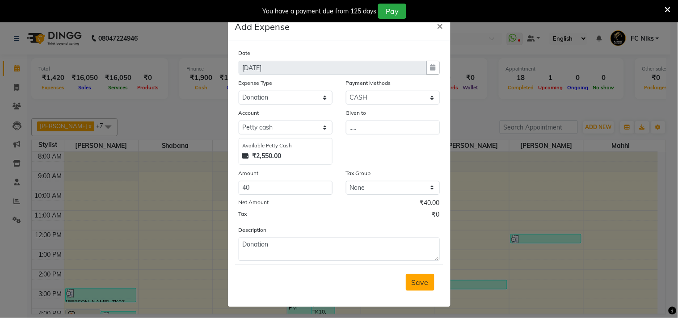
click at [417, 285] on span "Save" at bounding box center [419, 282] width 17 height 9
